Goal: Ask a question

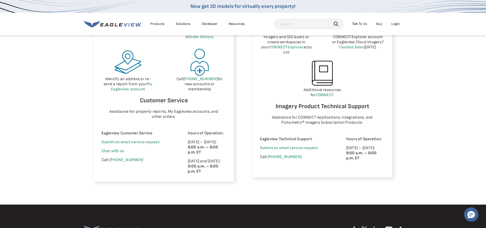
scroll to position [280, 0]
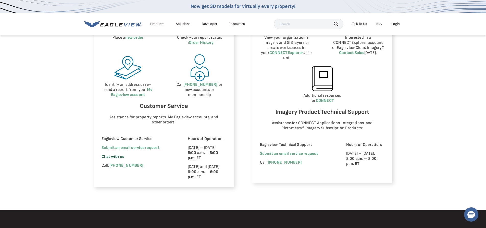
click at [106, 159] on span "Chat with us" at bounding box center [112, 156] width 23 height 5
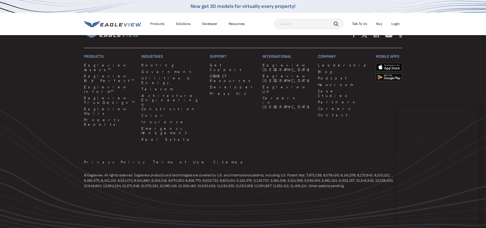
scroll to position [493, 0]
